Goal: Use online tool/utility: Use online tool/utility

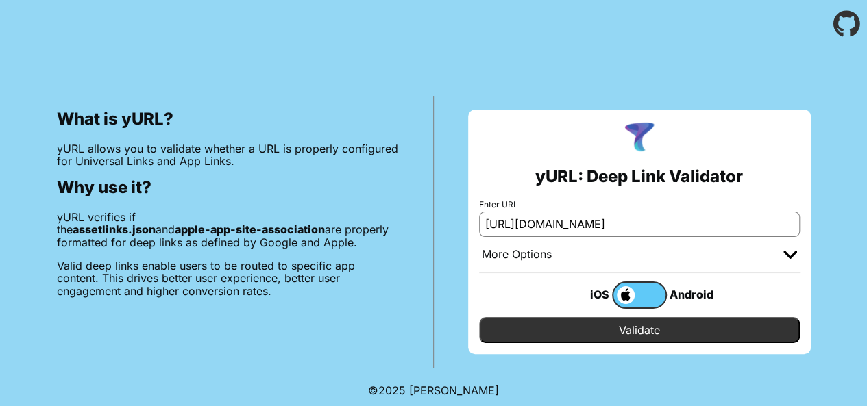
click at [618, 332] on input "Validate" at bounding box center [639, 330] width 321 height 26
click at [623, 297] on span at bounding box center [623, 295] width 21 height 18
click at [0, 0] on input "checkbox" at bounding box center [0, 0] width 0 height 0
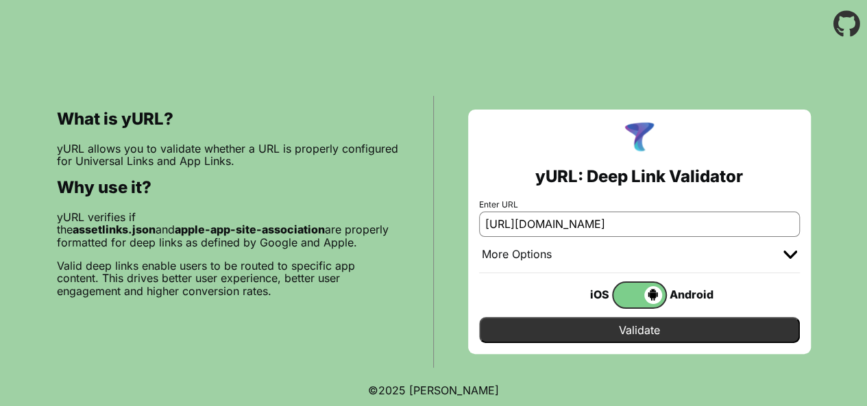
click at [618, 330] on input "Validate" at bounding box center [639, 330] width 321 height 26
click at [592, 229] on input "[URL][DOMAIN_NAME]" at bounding box center [639, 224] width 321 height 25
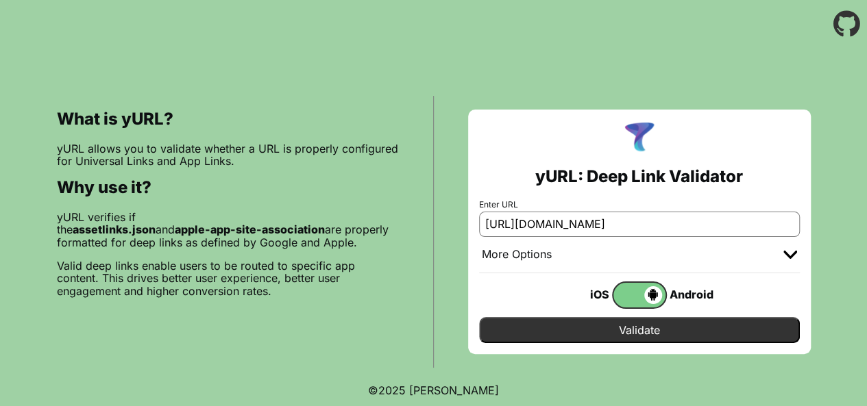
type input "[URL][DOMAIN_NAME]"
click at [626, 290] on span at bounding box center [637, 295] width 49 height 18
click at [0, 0] on input "checkbox" at bounding box center [0, 0] width 0 height 0
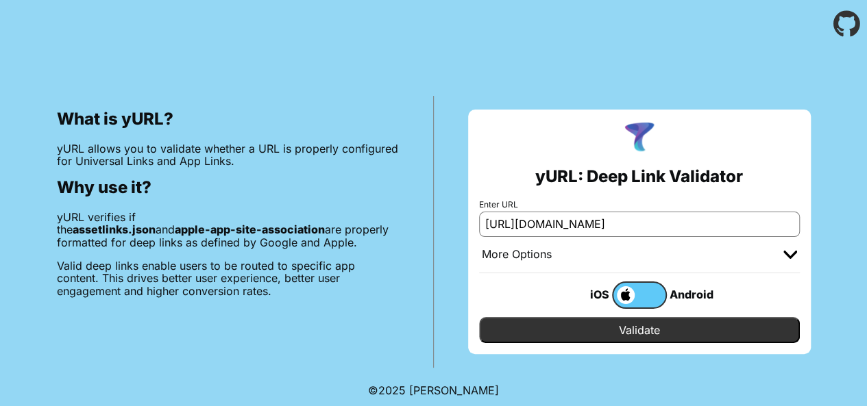
click at [630, 326] on input "Validate" at bounding box center [639, 330] width 321 height 26
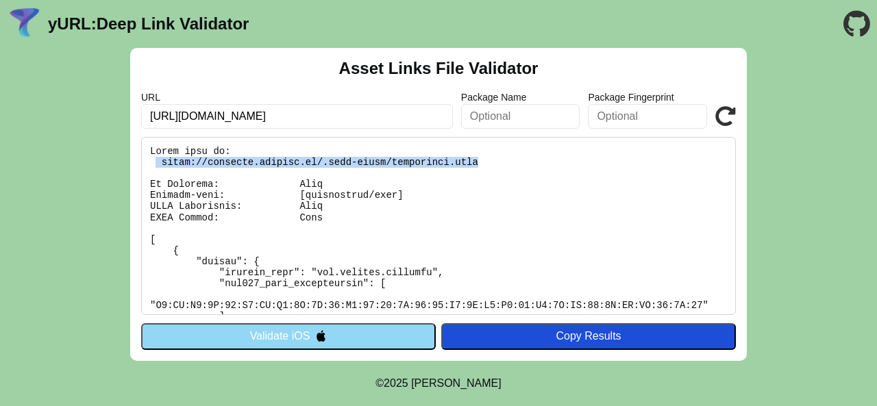
drag, startPoint x: 156, startPoint y: 158, endPoint x: 451, endPoint y: 160, distance: 294.6
click at [451, 160] on pre at bounding box center [438, 226] width 595 height 178
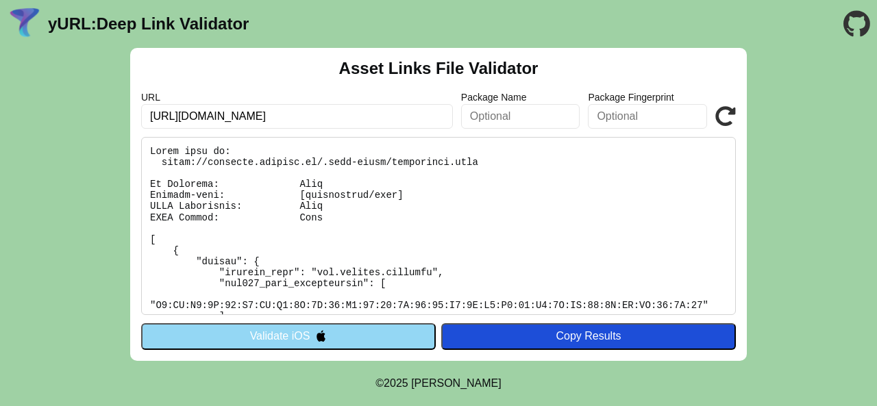
click at [380, 110] on input "https://hdfcergo.myhello.in/.well-known/apple-app-site-association" at bounding box center [297, 116] width 312 height 25
type input "[URL][DOMAIN_NAME]"
click at [361, 333] on button "Validate iOS" at bounding box center [288, 336] width 295 height 26
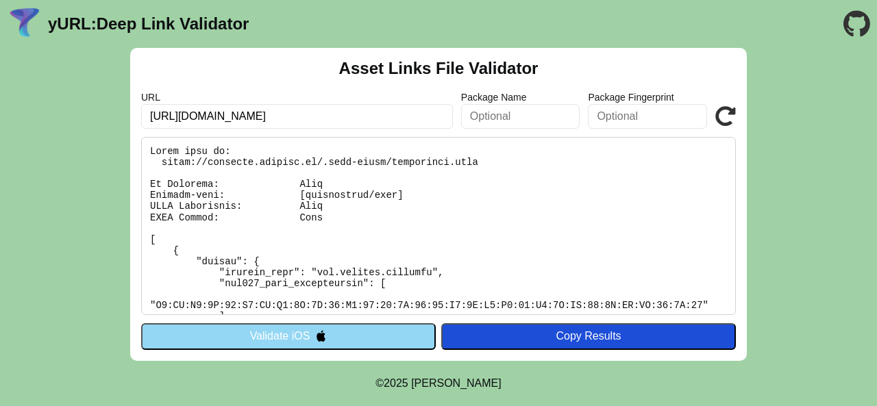
scroll to position [69, 0]
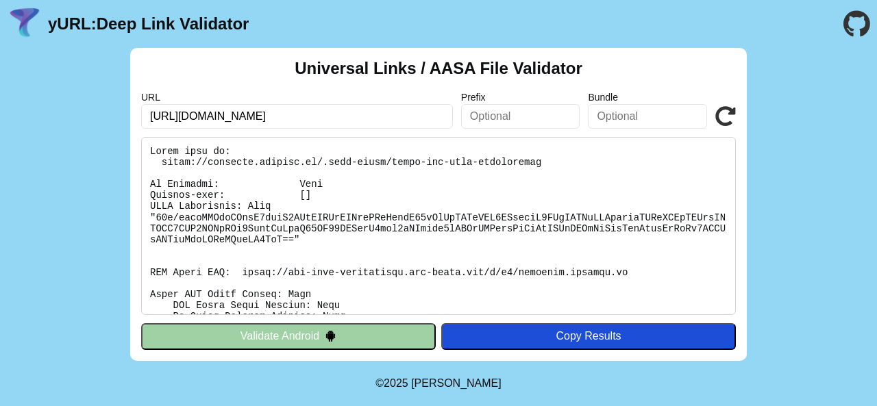
click at [251, 205] on pre at bounding box center [438, 226] width 595 height 178
click at [421, 119] on input "[URL][DOMAIN_NAME]" at bounding box center [297, 116] width 312 height 25
type input "[URL][DOMAIN_NAME]"
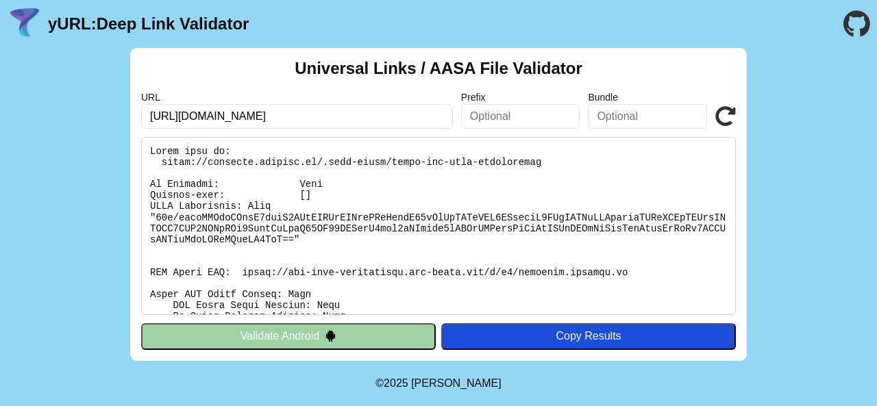
click button "Validate" at bounding box center [0, 0] width 0 height 0
click at [282, 117] on input "[URL][DOMAIN_NAME]" at bounding box center [297, 116] width 312 height 25
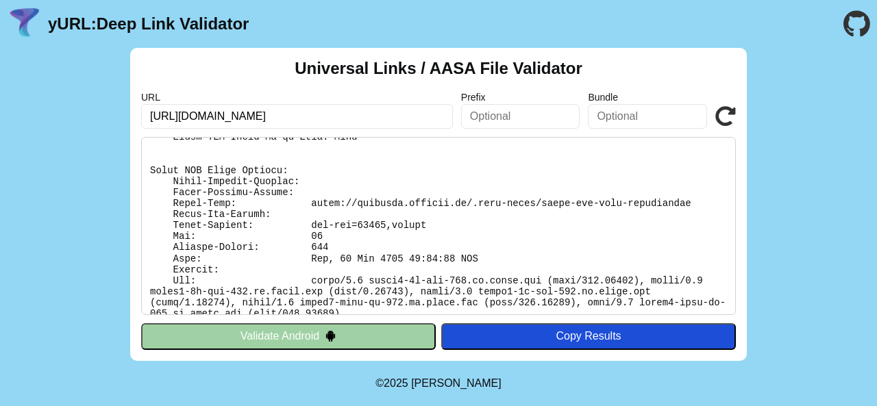
scroll to position [191, 0]
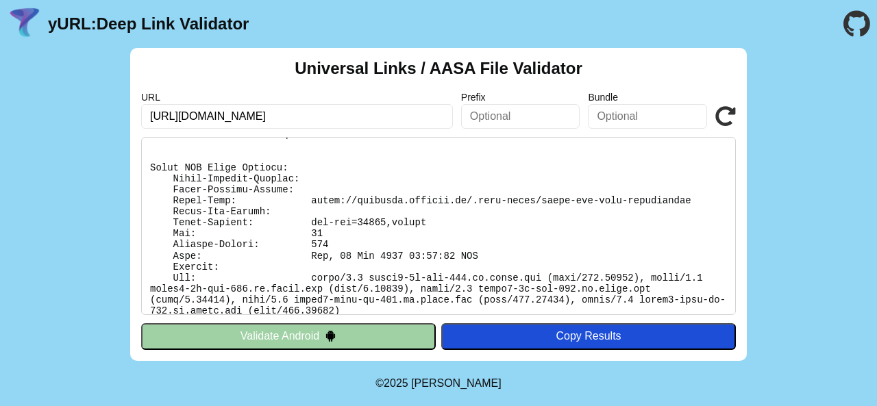
scroll to position [202, 0]
